Goal: Information Seeking & Learning: Learn about a topic

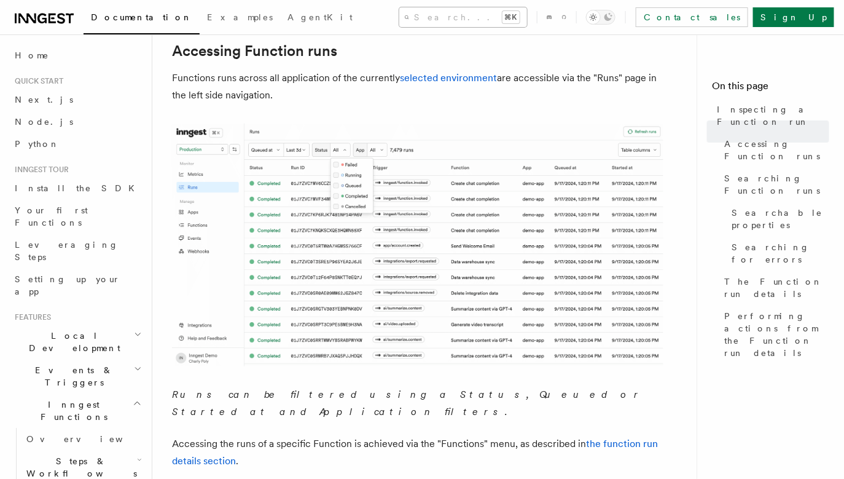
click at [399, 17] on button "Search... ⌘K" at bounding box center [463, 17] width 128 height 20
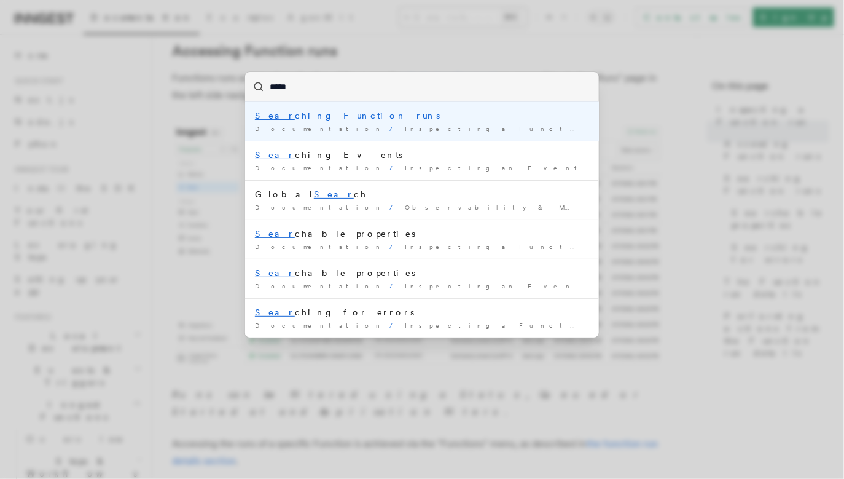
type input "******"
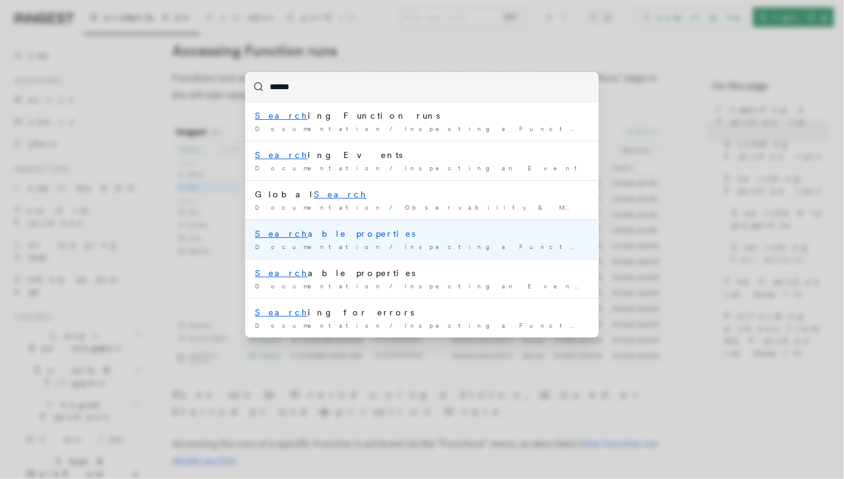
click at [297, 232] on div "Search able properties" at bounding box center [422, 233] width 334 height 12
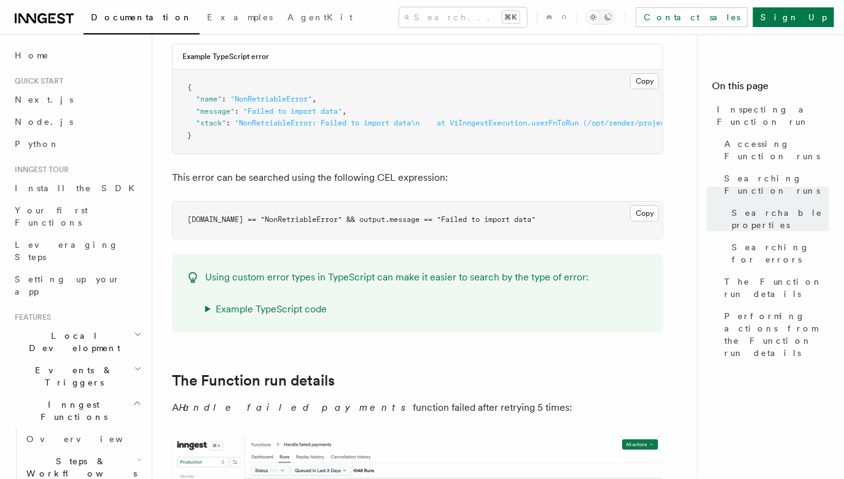
scroll to position [1410, 0]
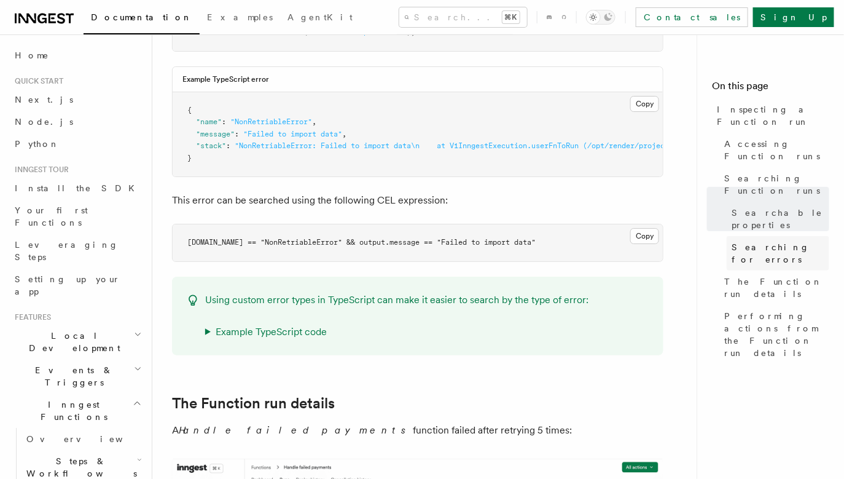
click at [754, 241] on span "Searching for errors" at bounding box center [781, 253] width 98 height 25
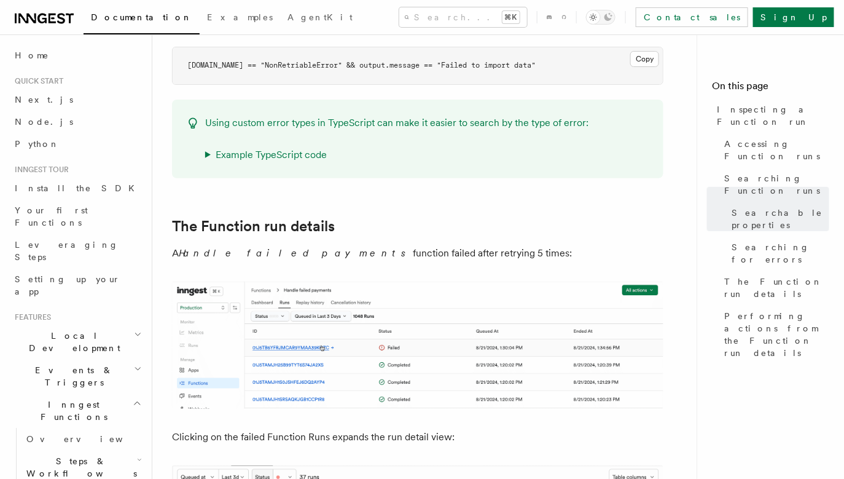
scroll to position [1604, 0]
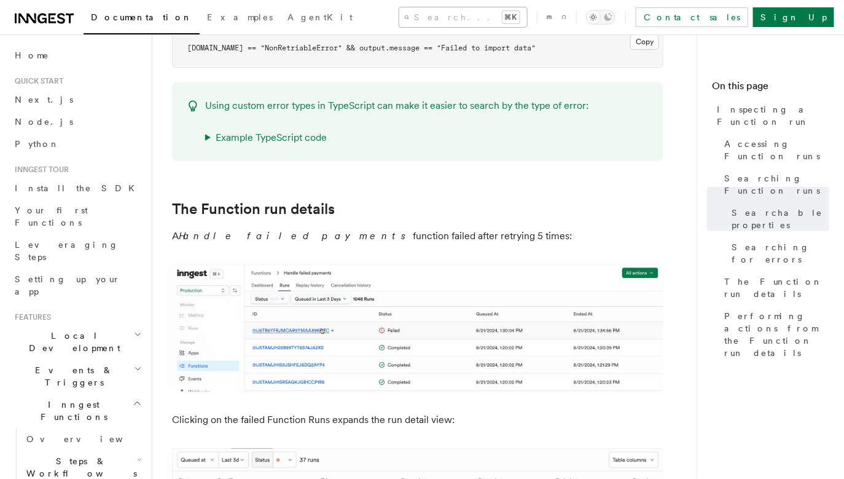
click at [420, 14] on button "Search... ⌘K" at bounding box center [463, 17] width 128 height 20
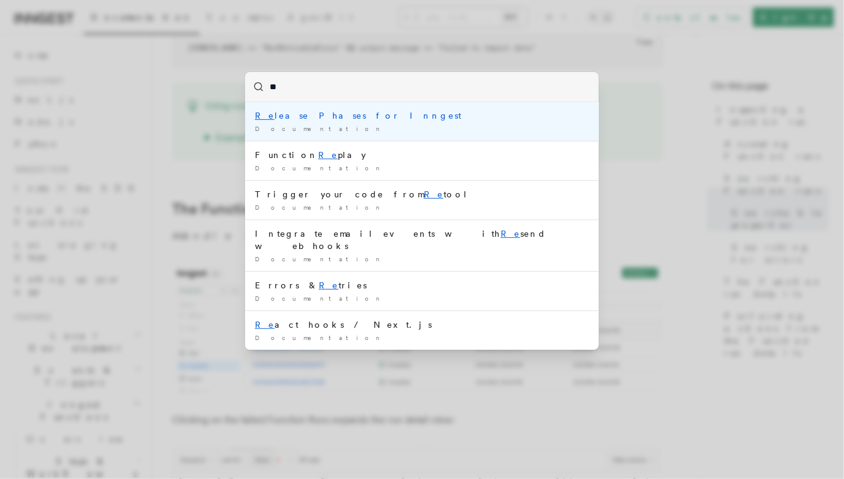
type input "*"
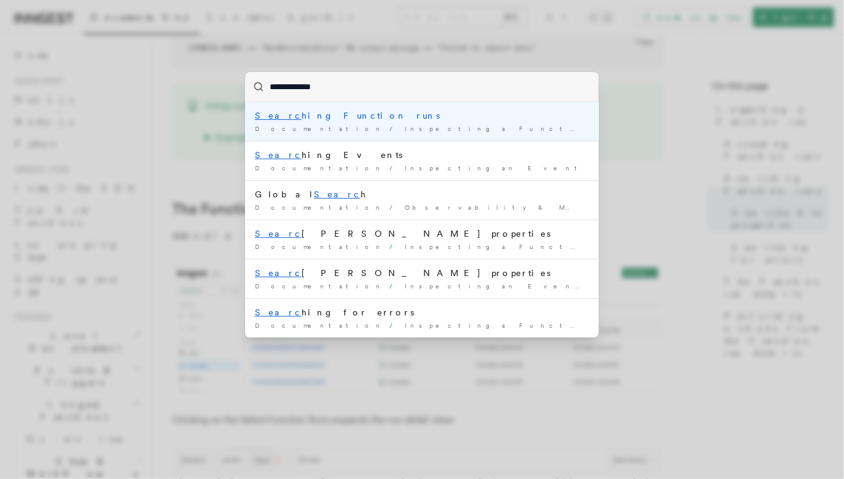
type input "**********"
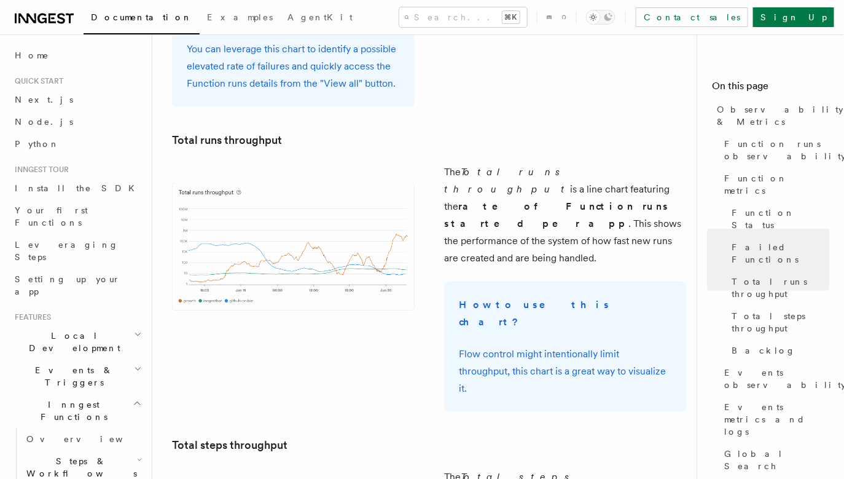
scroll to position [1718, 0]
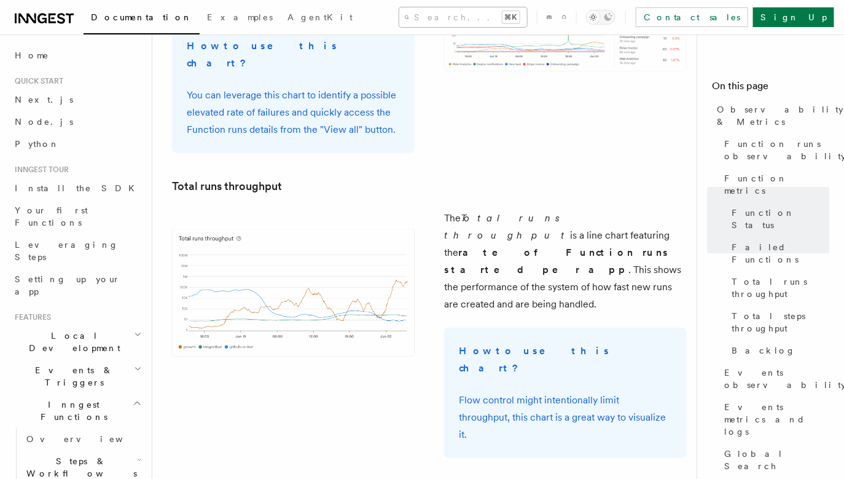
click at [420, 12] on button "Search... ⌘K" at bounding box center [463, 17] width 128 height 20
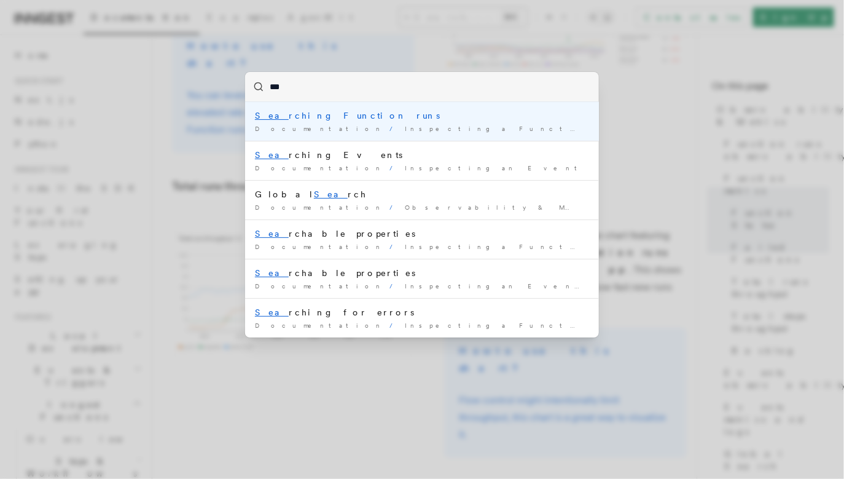
type input "****"
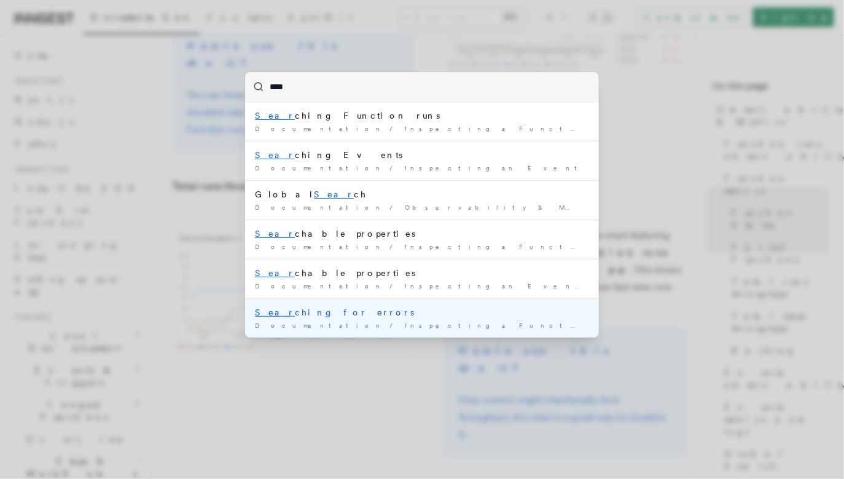
click at [320, 315] on div "[PERSON_NAME] for errors" at bounding box center [422, 312] width 334 height 12
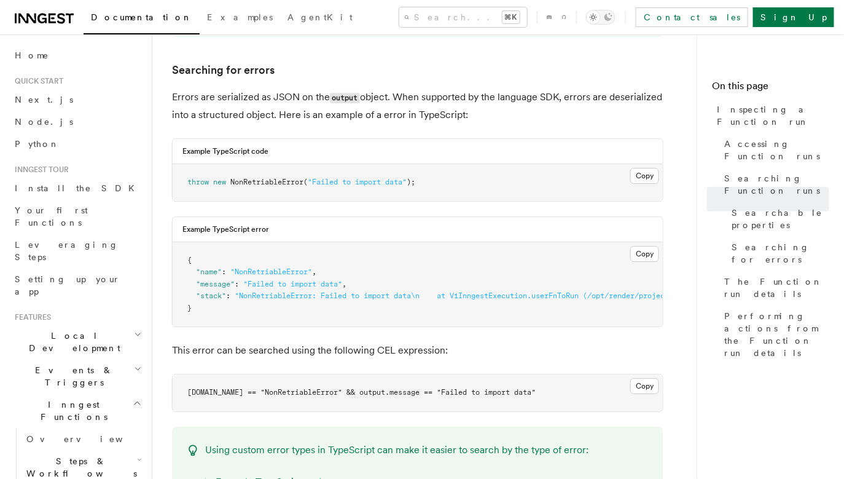
scroll to position [1258, 0]
click at [415, 19] on button "Search... ⌘K" at bounding box center [463, 17] width 128 height 20
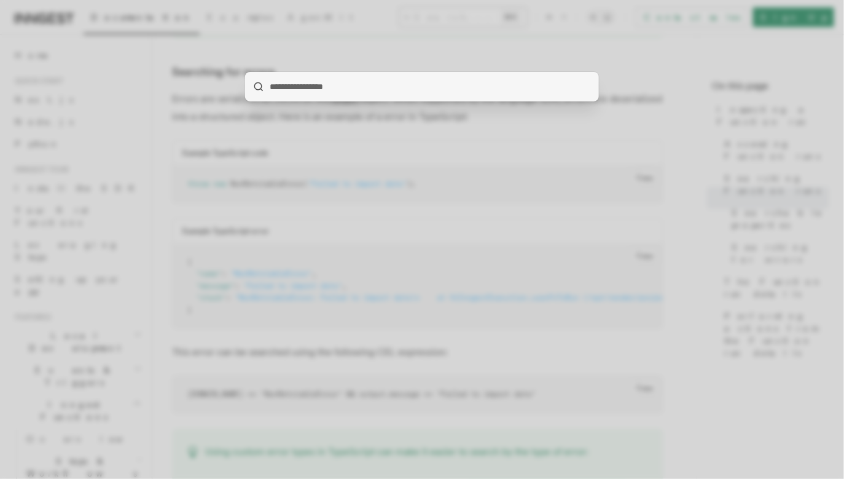
type input "*"
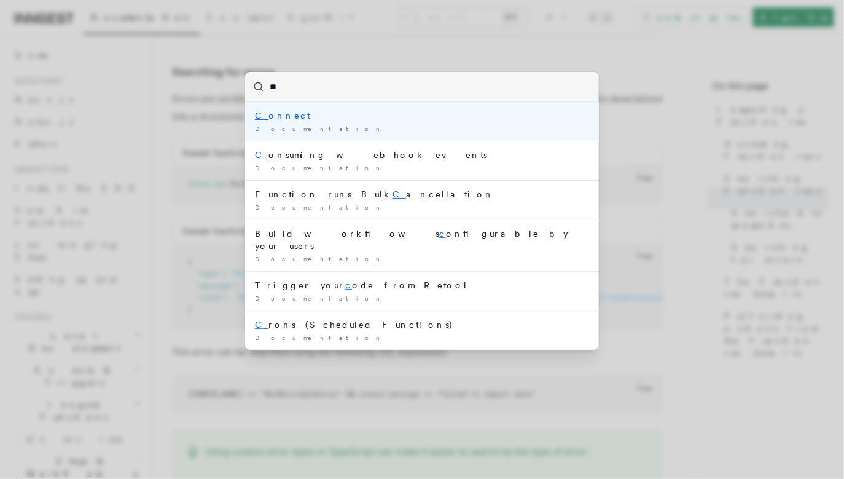
type input "***"
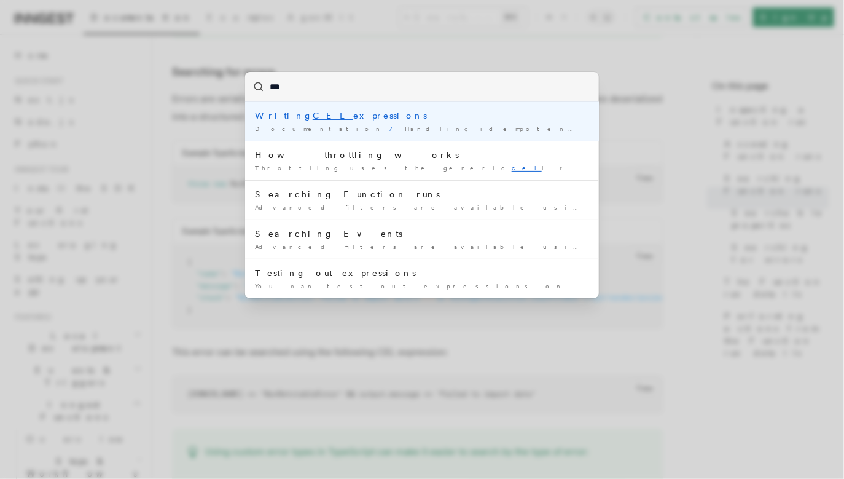
click at [310, 122] on li "Writing CEL expressions Documentation / Handling idempotency / At the function …" at bounding box center [422, 121] width 354 height 39
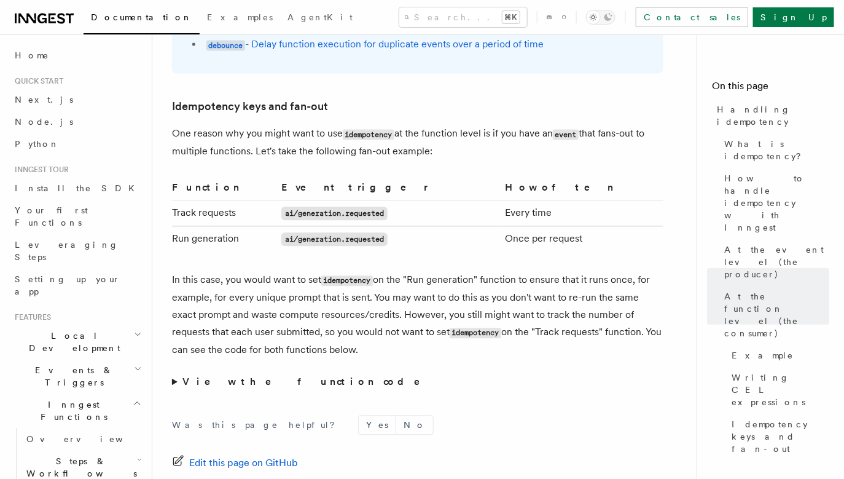
scroll to position [2436, 0]
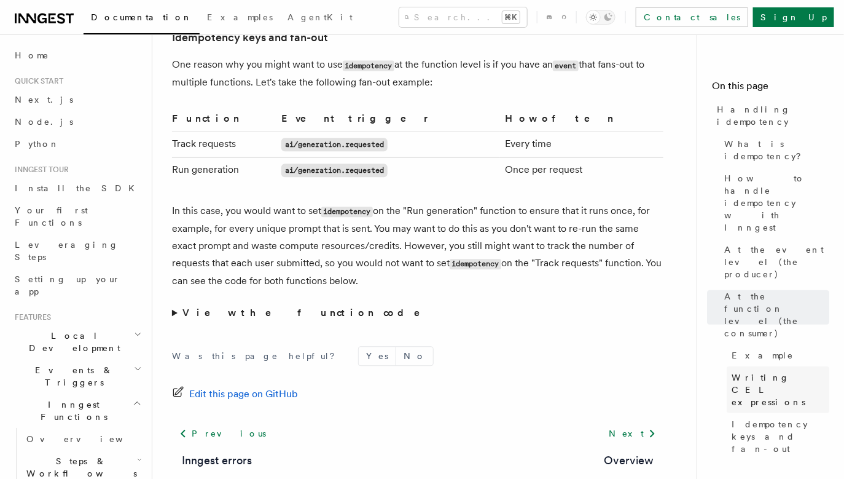
click at [775, 371] on span "Writing CEL expressions" at bounding box center [781, 389] width 98 height 37
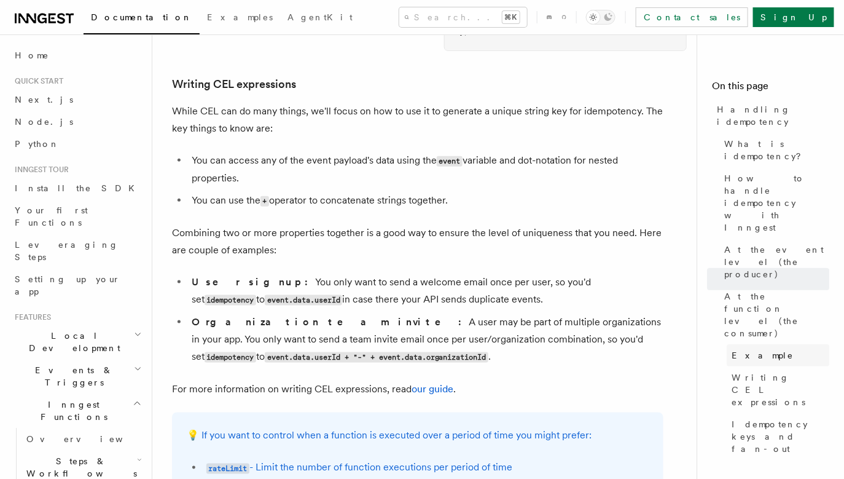
click at [755, 349] on span "Example" at bounding box center [763, 355] width 62 height 12
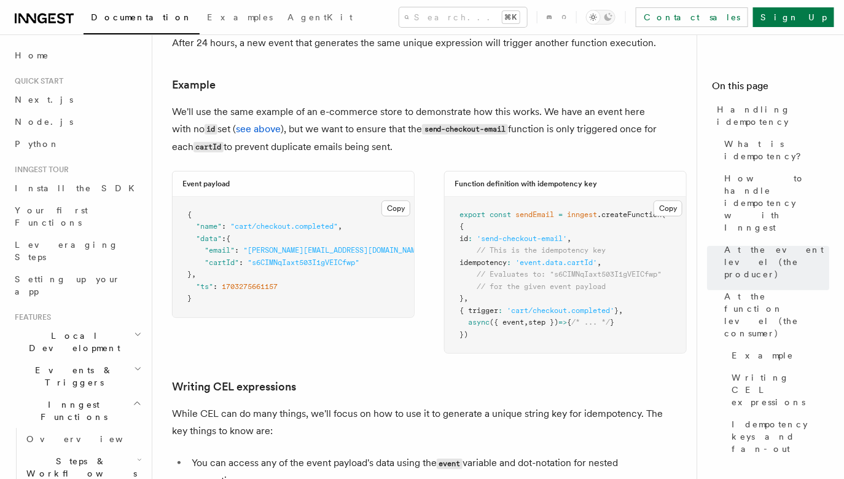
scroll to position [1635, 0]
